Goal: Task Accomplishment & Management: Manage account settings

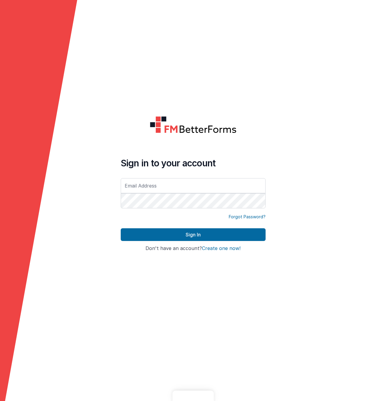
click at [165, 45] on form "Sign in to your account Forgot Password? Sign In Sign in with Google Don't have…" at bounding box center [193, 200] width 386 height 401
click at [168, 73] on form "Sign in to your account Forgot Password? Sign In Sign in with Google Don't have…" at bounding box center [193, 200] width 386 height 401
